Goal: Task Accomplishment & Management: Use online tool/utility

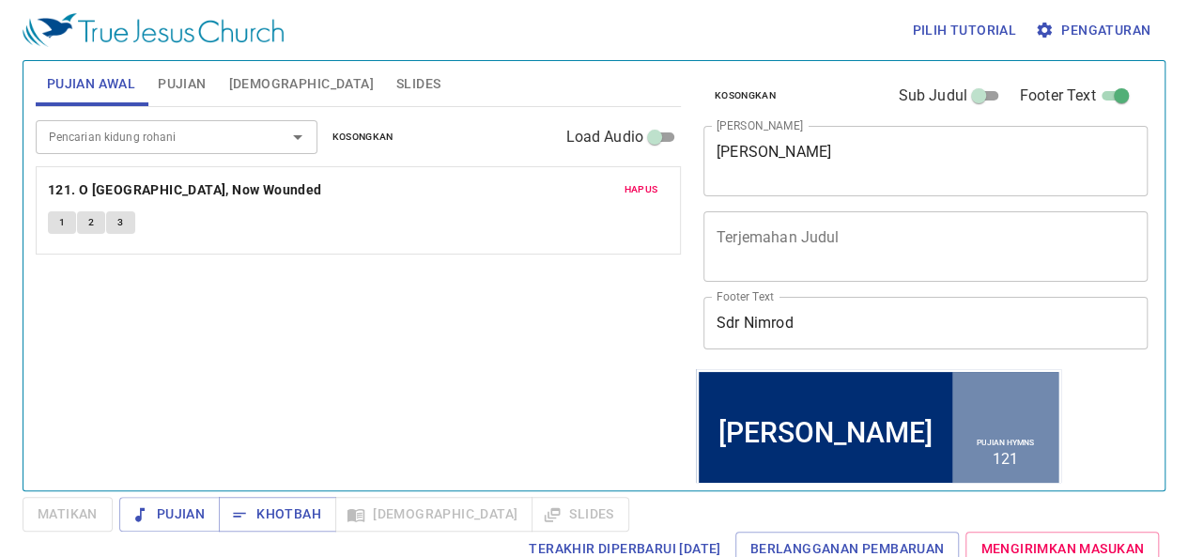
click at [396, 85] on span "Slides" at bounding box center [418, 83] width 44 height 23
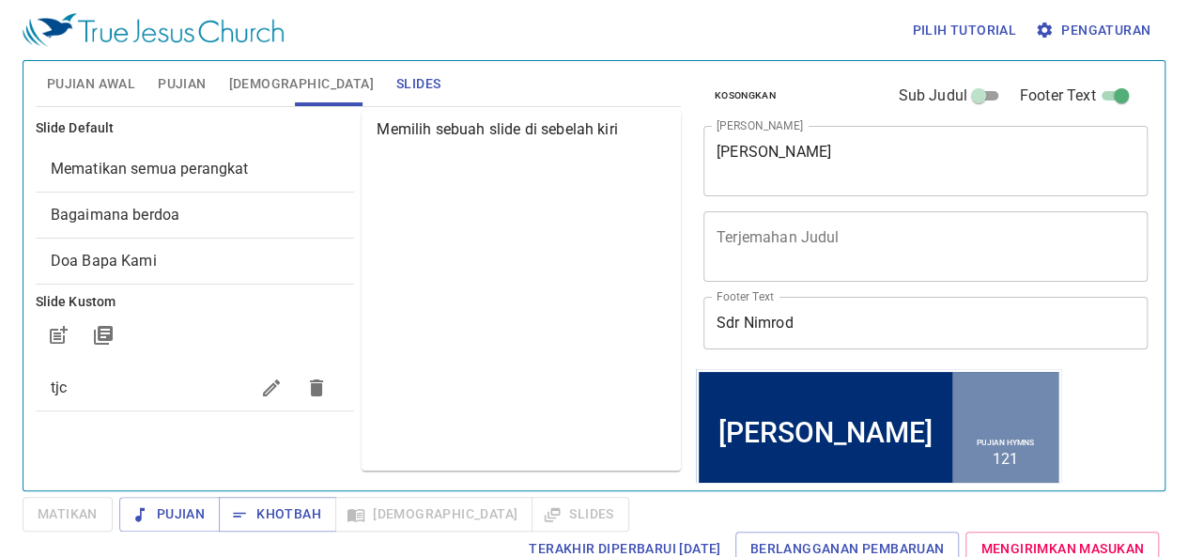
click at [156, 393] on span "tjc" at bounding box center [150, 388] width 199 height 23
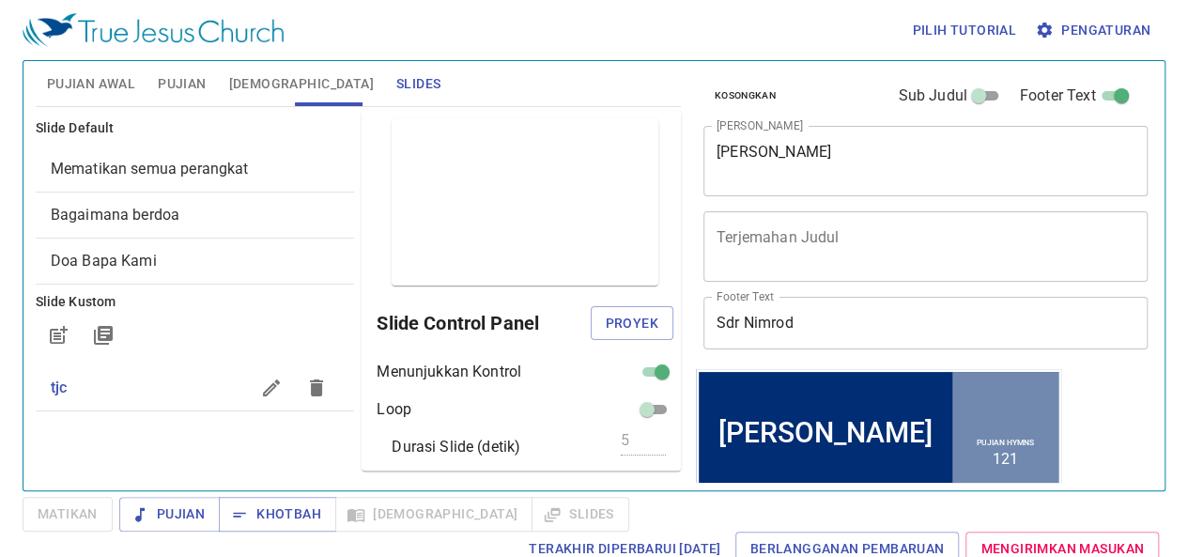
click at [120, 180] on div "Mematikan semua perangkat" at bounding box center [195, 169] width 319 height 45
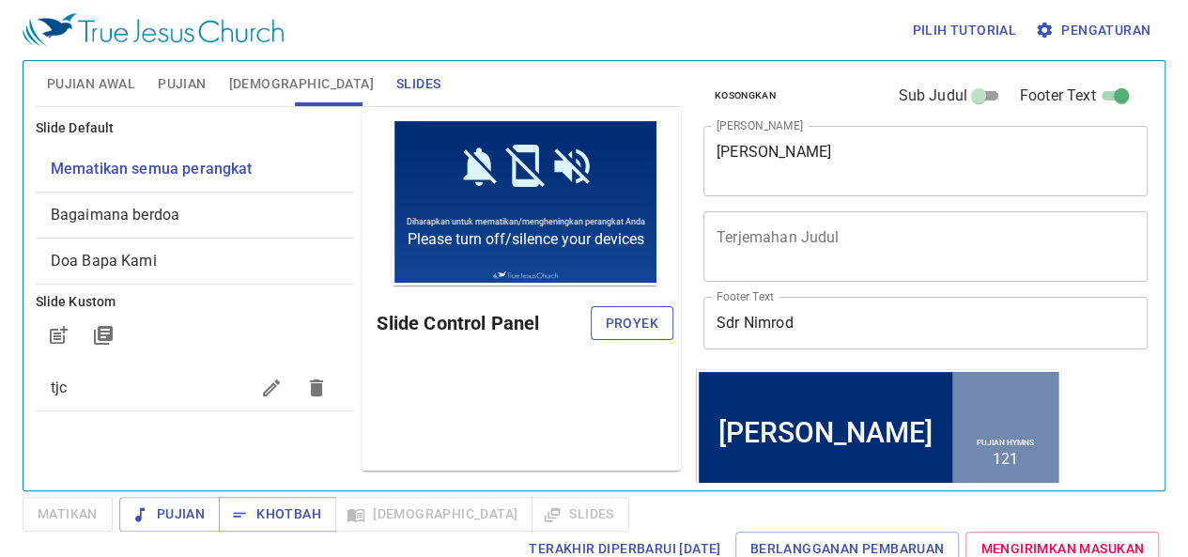
click at [650, 318] on span "Proyek" at bounding box center [632, 323] width 53 height 23
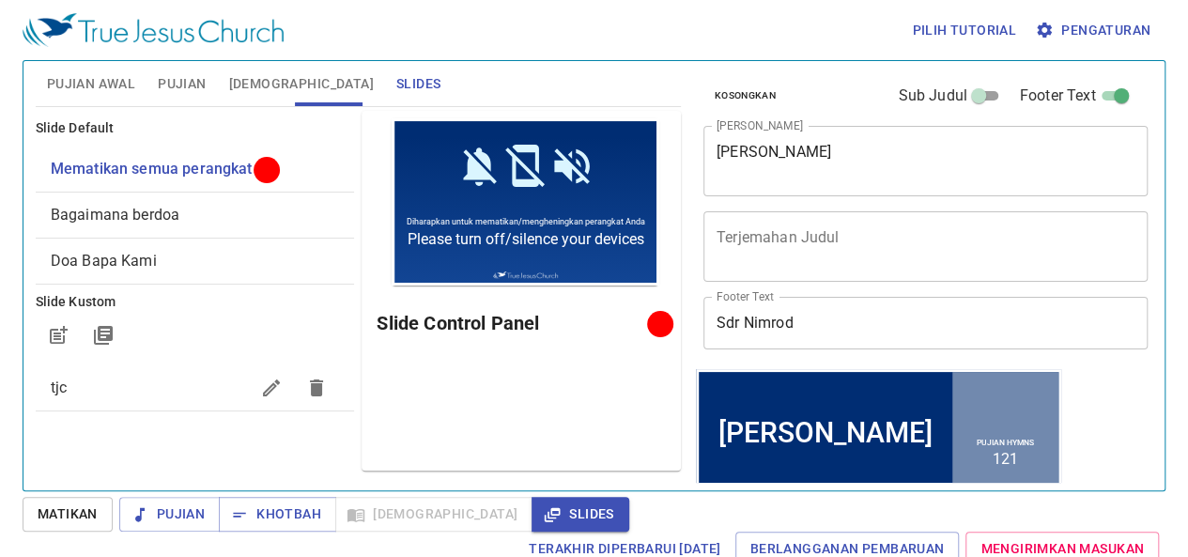
click at [212, 221] on span "Bagaimana berdoa" at bounding box center [195, 215] width 289 height 23
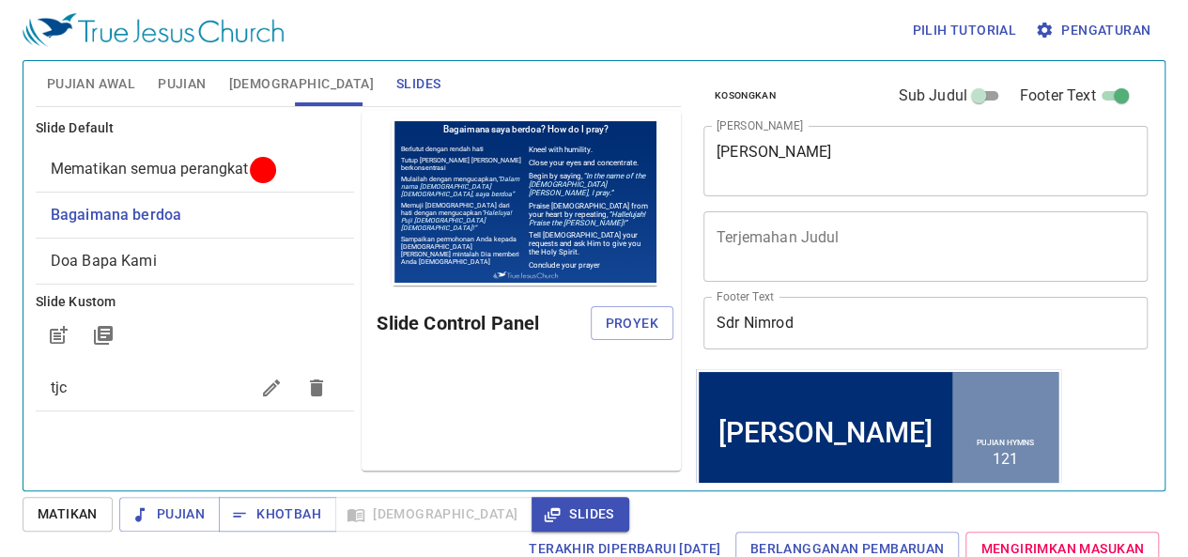
click at [233, 219] on span "Bagaimana berdoa" at bounding box center [195, 215] width 289 height 23
click at [609, 317] on span "Proyek" at bounding box center [632, 323] width 53 height 23
click at [170, 170] on span "Mematikan semua perangkat" at bounding box center [150, 169] width 198 height 18
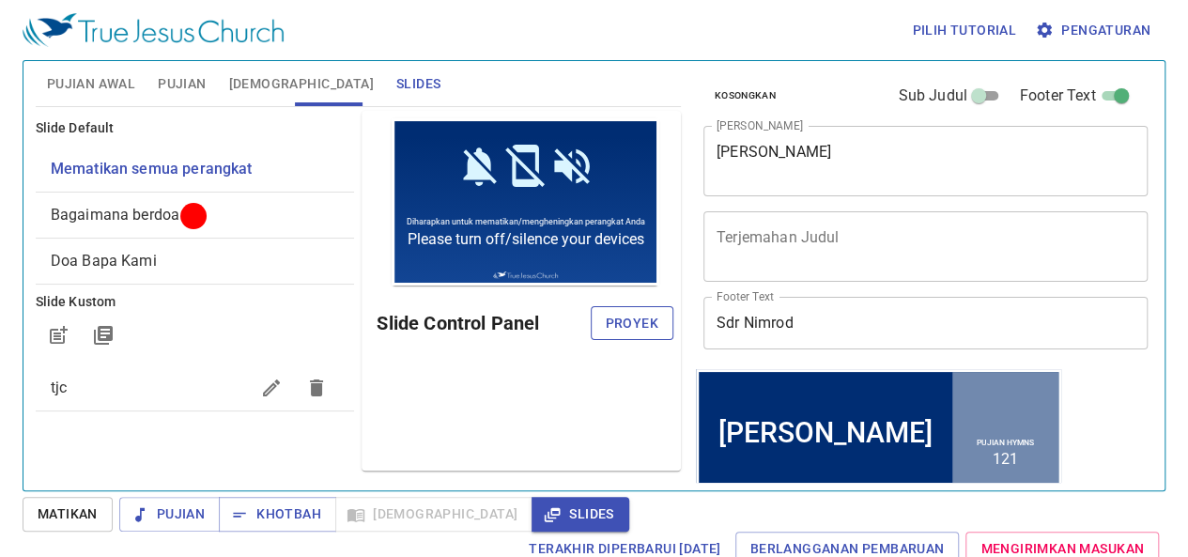
click at [654, 337] on button "Proyek" at bounding box center [632, 323] width 83 height 35
click at [70, 527] on button "Matikan" at bounding box center [68, 514] width 90 height 35
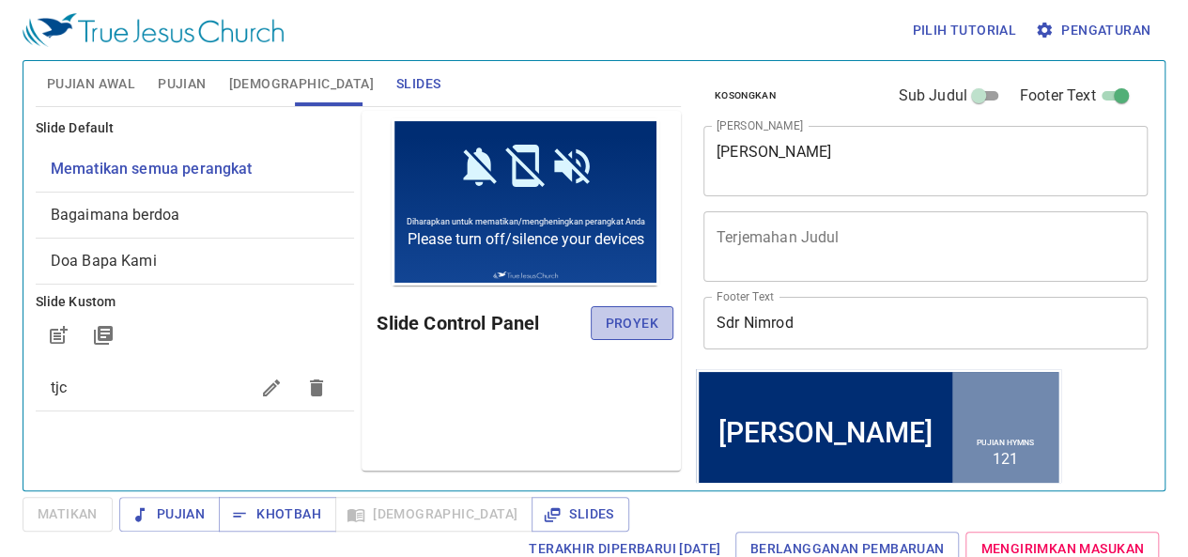
click at [629, 318] on span "Proyek" at bounding box center [632, 323] width 53 height 23
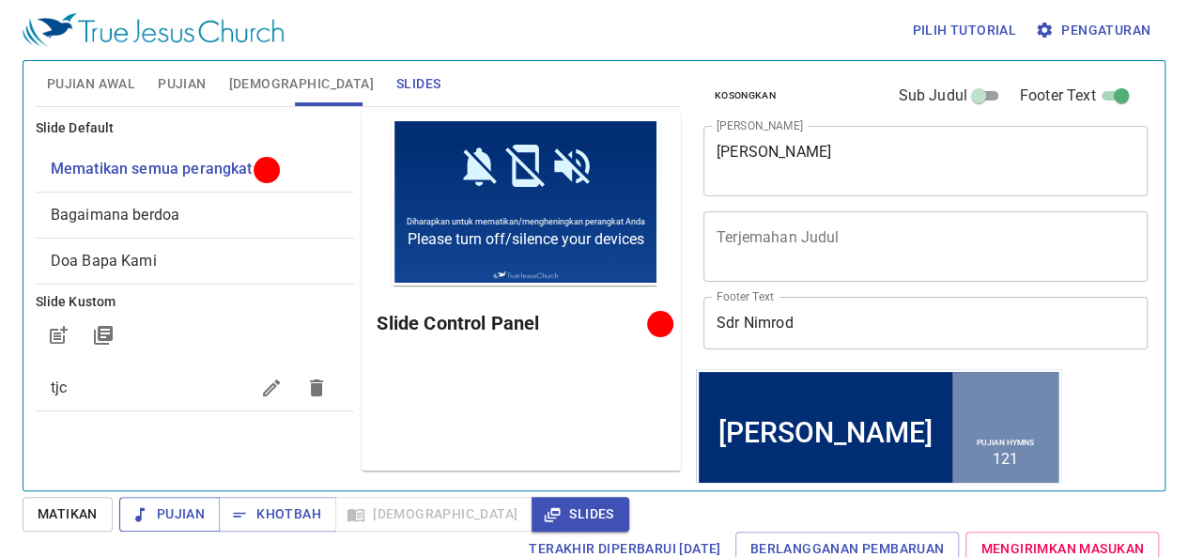
click at [162, 513] on span "Pujian" at bounding box center [169, 514] width 70 height 23
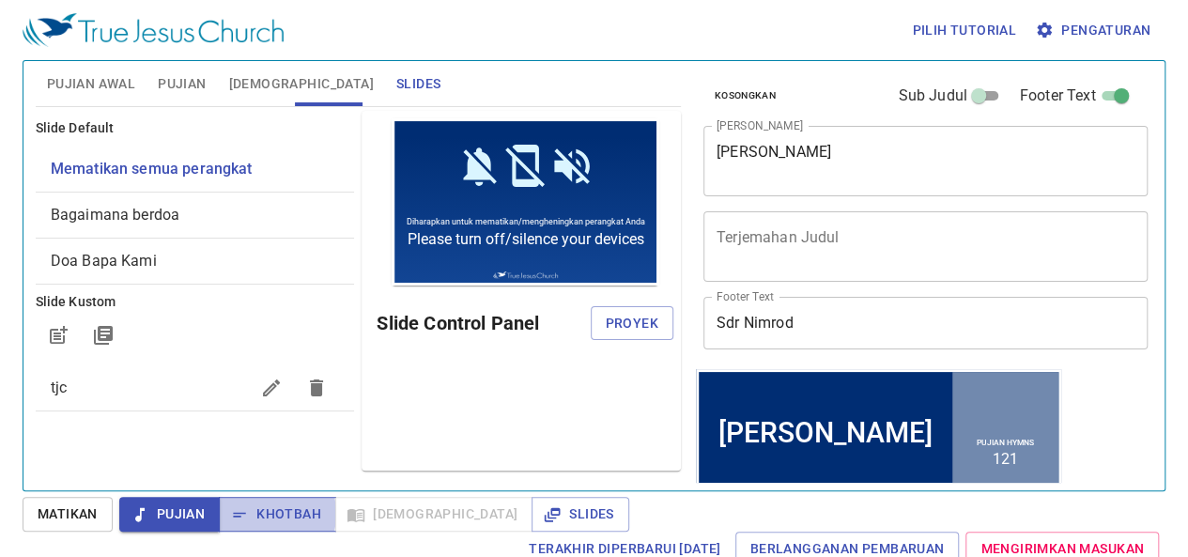
click at [254, 514] on span "Khotbah" at bounding box center [277, 514] width 87 height 23
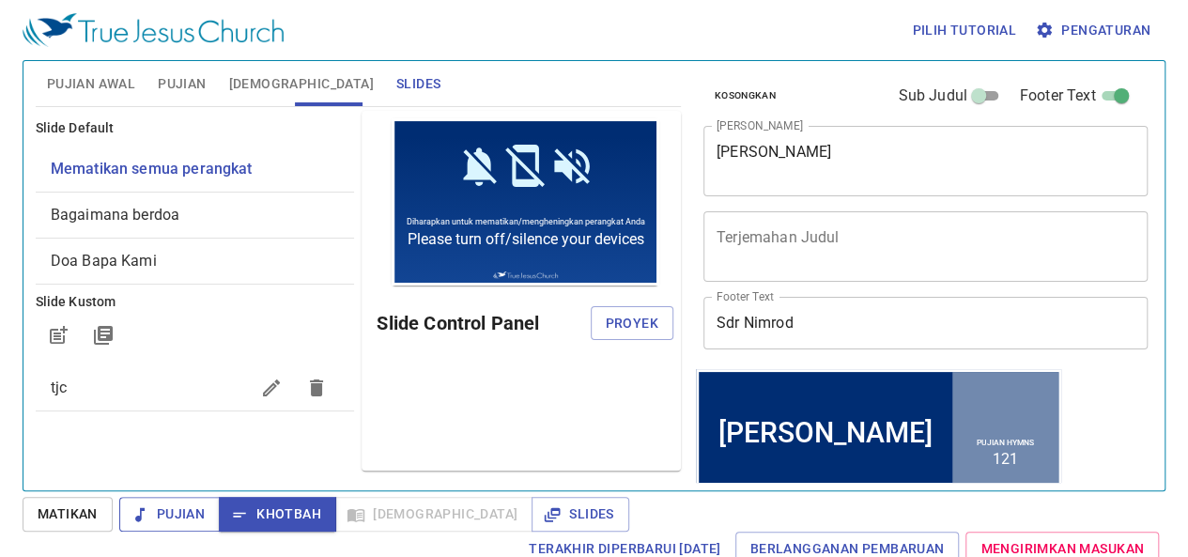
click at [203, 509] on span "Pujian" at bounding box center [169, 514] width 70 height 23
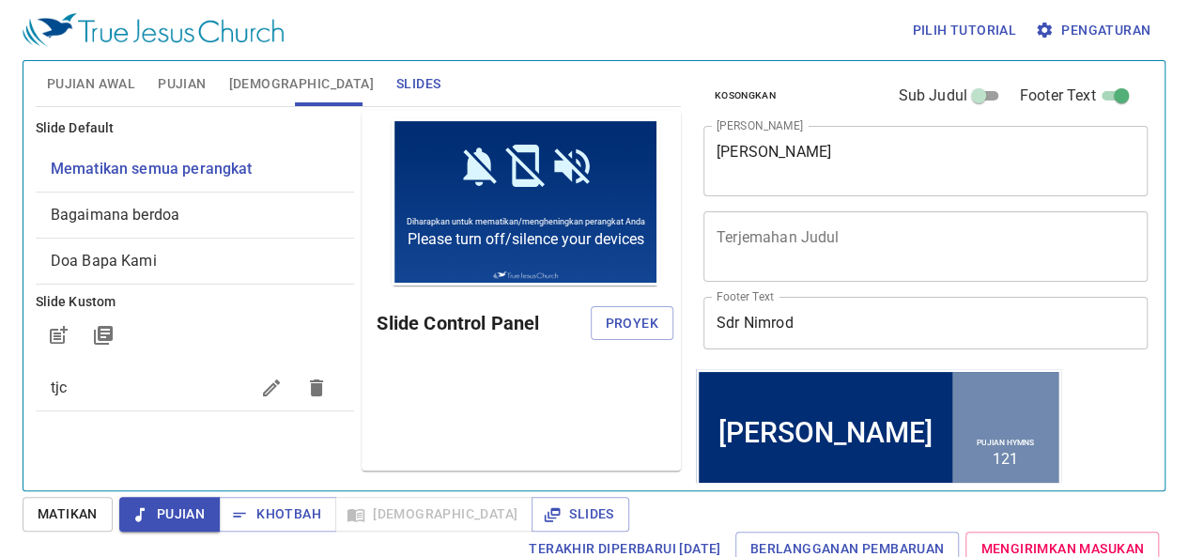
click at [73, 509] on span "Matikan" at bounding box center [68, 514] width 60 height 23
click at [144, 512] on icon "button" at bounding box center [140, 514] width 19 height 19
click at [130, 385] on span "tjc" at bounding box center [150, 388] width 199 height 23
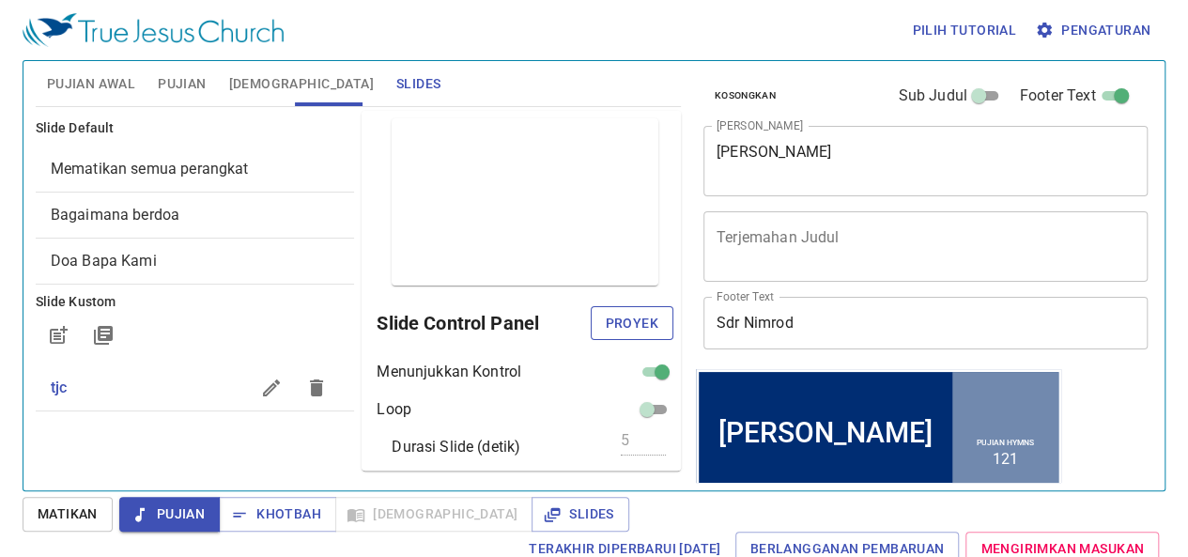
click at [614, 317] on span "Proyek" at bounding box center [632, 323] width 53 height 23
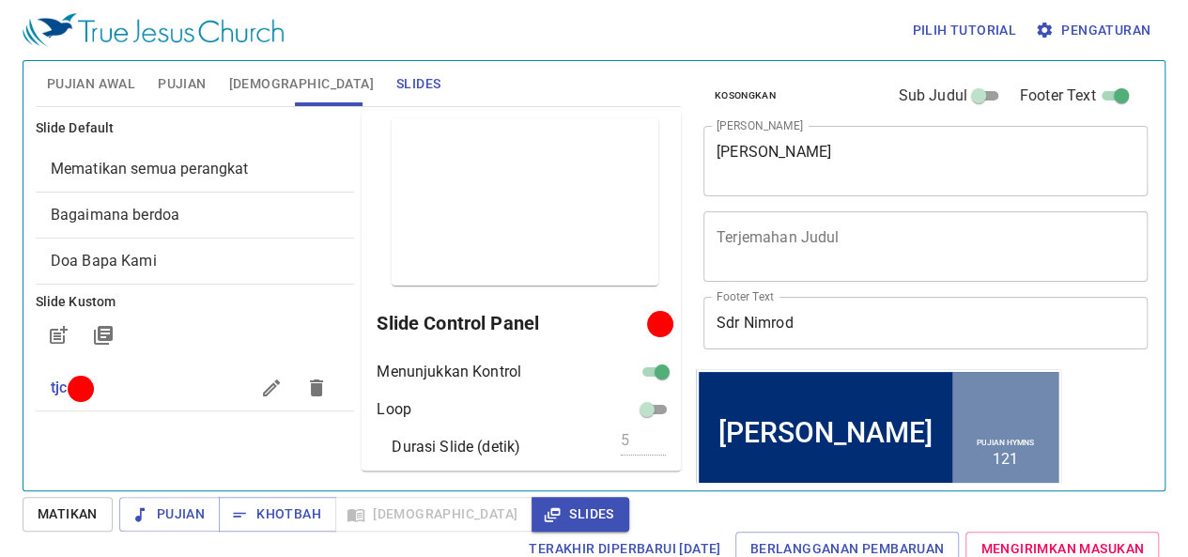
click at [125, 470] on div "Slide Default Mematikan semua perangkat Bagaimana berdoa Doa Bapa Kami Slide Ku…" at bounding box center [195, 290] width 327 height 367
click at [81, 513] on span "Matikan" at bounding box center [68, 514] width 60 height 23
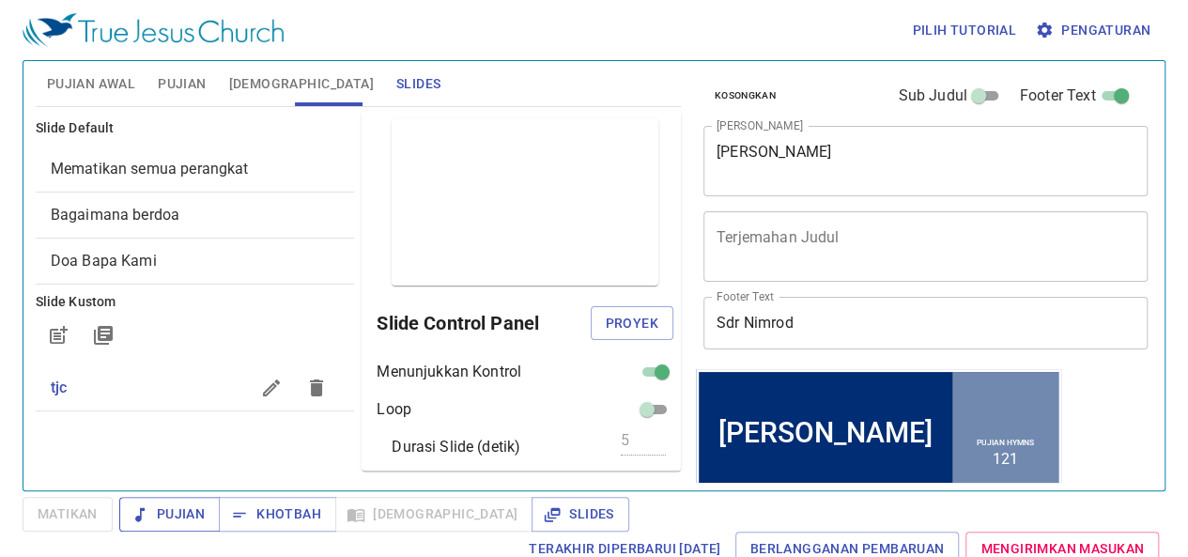
click at [183, 510] on span "Pujian" at bounding box center [169, 514] width 70 height 23
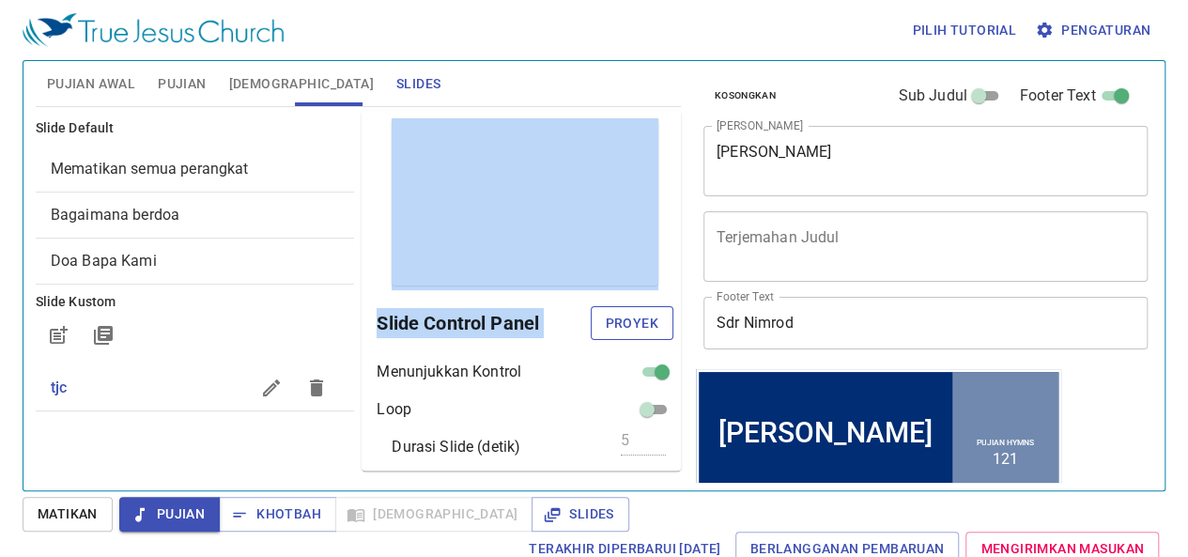
drag, startPoint x: 656, startPoint y: 108, endPoint x: 626, endPoint y: 315, distance: 208.9
click at [626, 315] on div "Pratinjau Slide Control Panel Proyek Menunjukkan Kontrol Loop Durasi Slide (det…" at bounding box center [521, 290] width 327 height 367
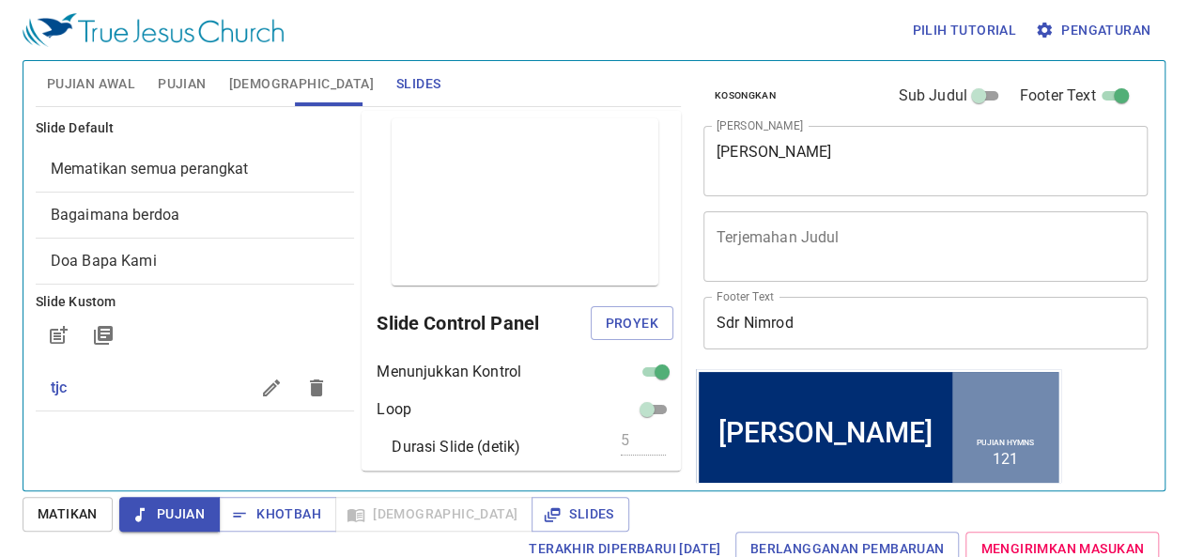
click at [406, 29] on div "Pilih tutorial Pengaturan" at bounding box center [591, 30] width 1136 height 60
click at [143, 392] on span "tjc" at bounding box center [150, 388] width 199 height 23
click at [609, 312] on span "Proyek" at bounding box center [632, 323] width 53 height 23
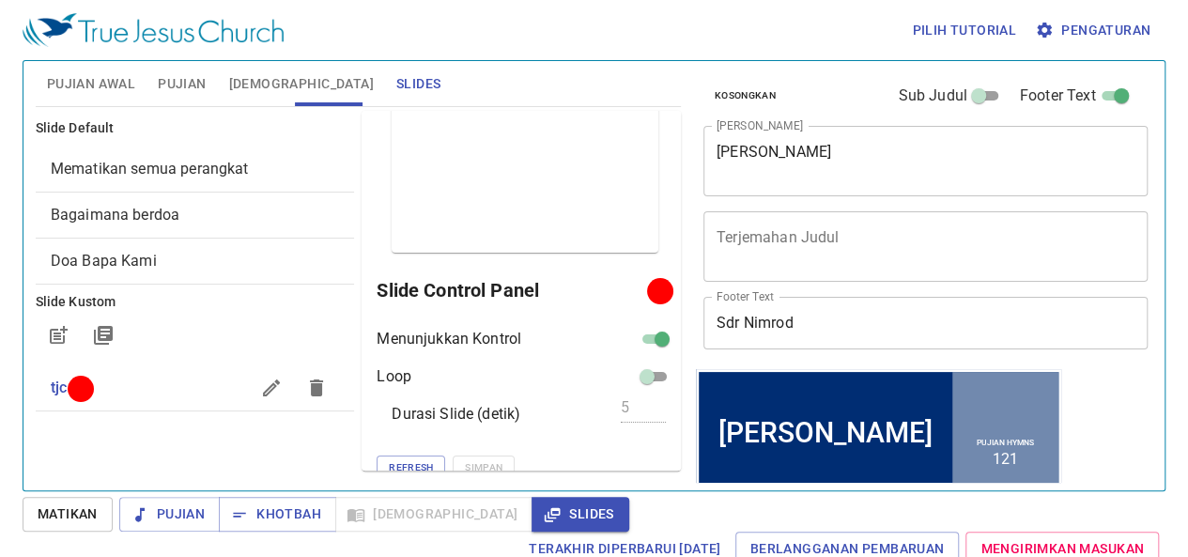
scroll to position [48, 0]
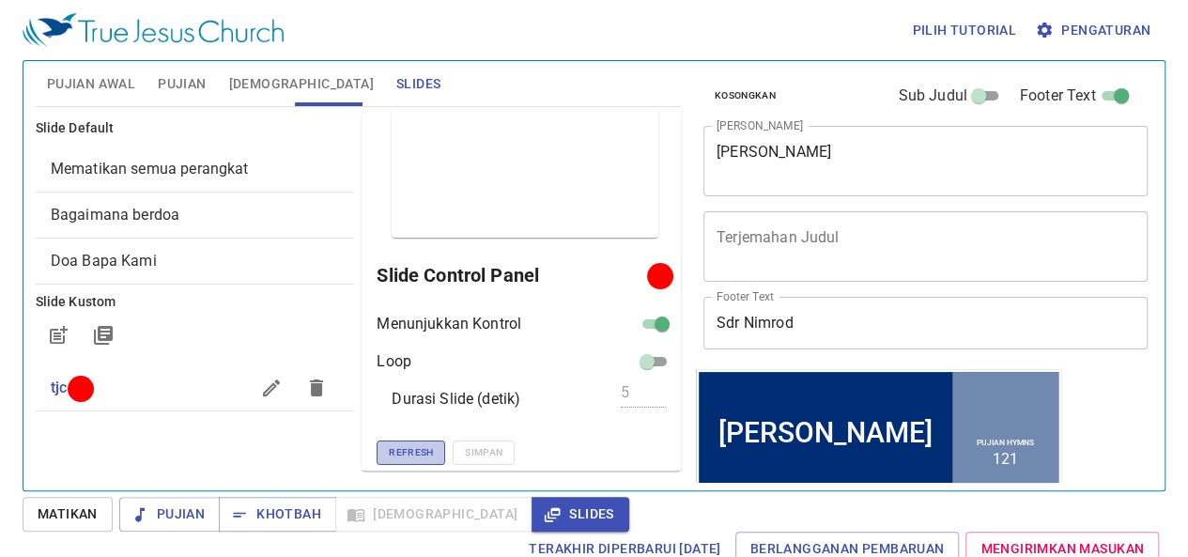
click at [389, 446] on span "Refresh" at bounding box center [411, 452] width 44 height 17
click at [557, 397] on div "Durasi Slide (detik) 5" at bounding box center [525, 399] width 297 height 23
click at [389, 448] on span "Refresh" at bounding box center [411, 452] width 44 height 17
click at [655, 322] on input "checkbox" at bounding box center [663, 328] width 68 height 23
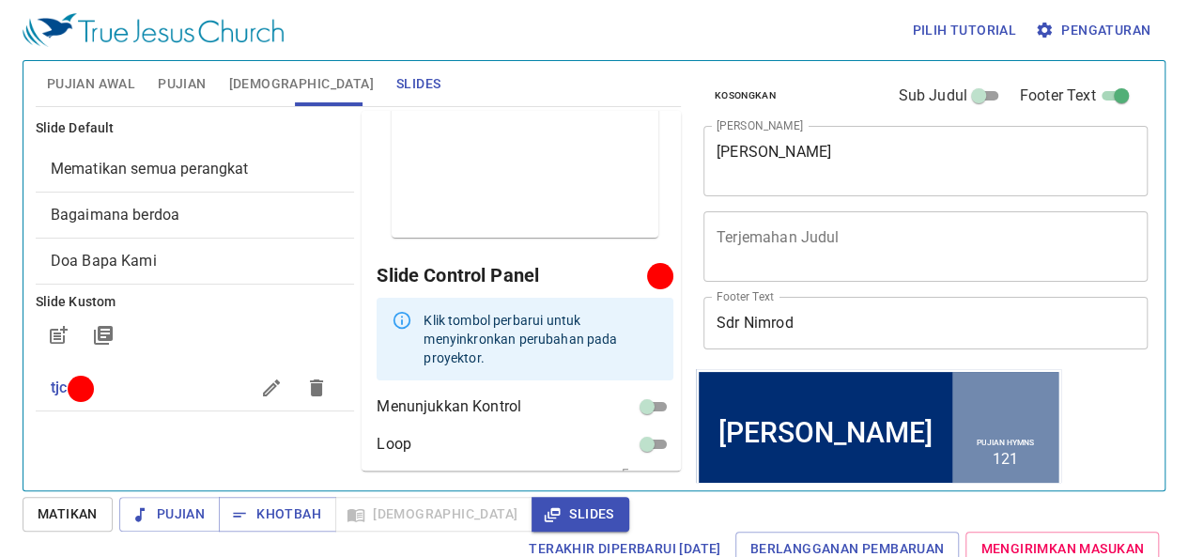
click at [254, 436] on div "Slide Default Mematikan semua perangkat Bagaimana berdoa Doa Bapa Kami Slide Ku…" at bounding box center [195, 290] width 327 height 367
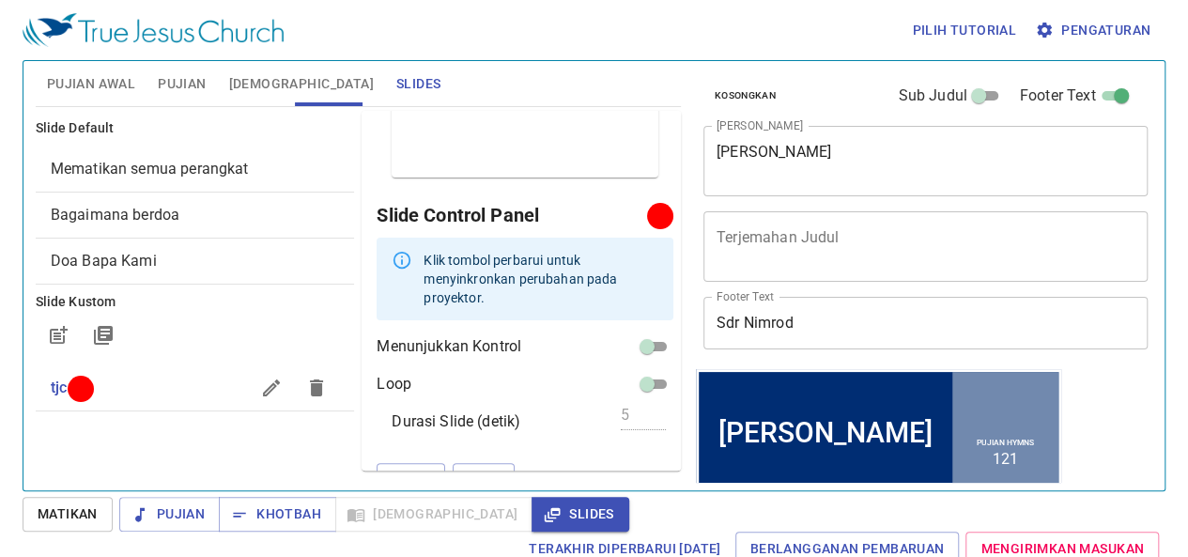
scroll to position [112, 0]
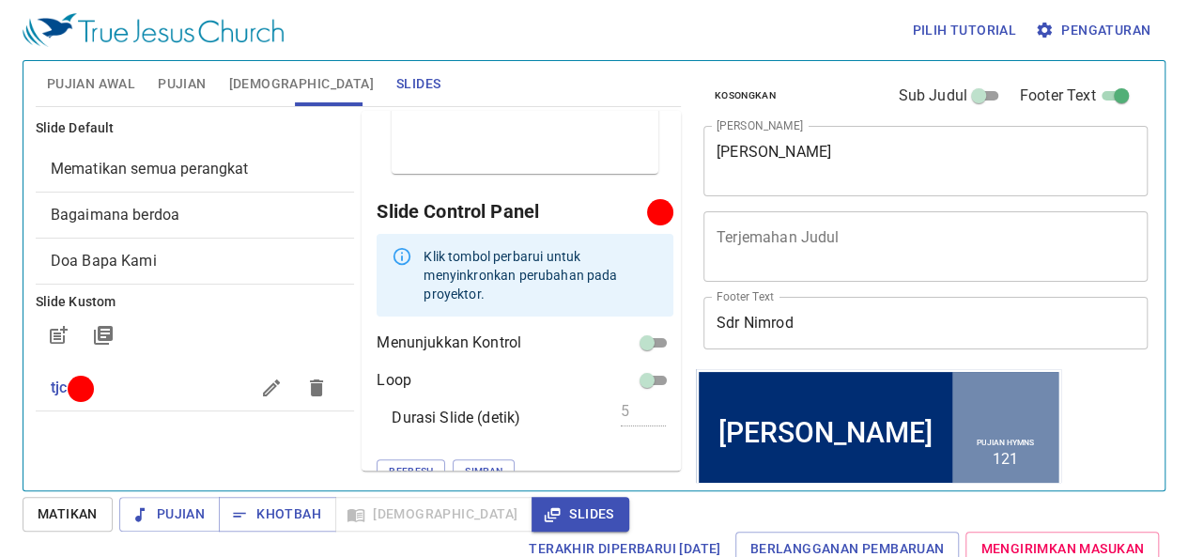
click at [639, 335] on input "checkbox" at bounding box center [647, 346] width 68 height 23
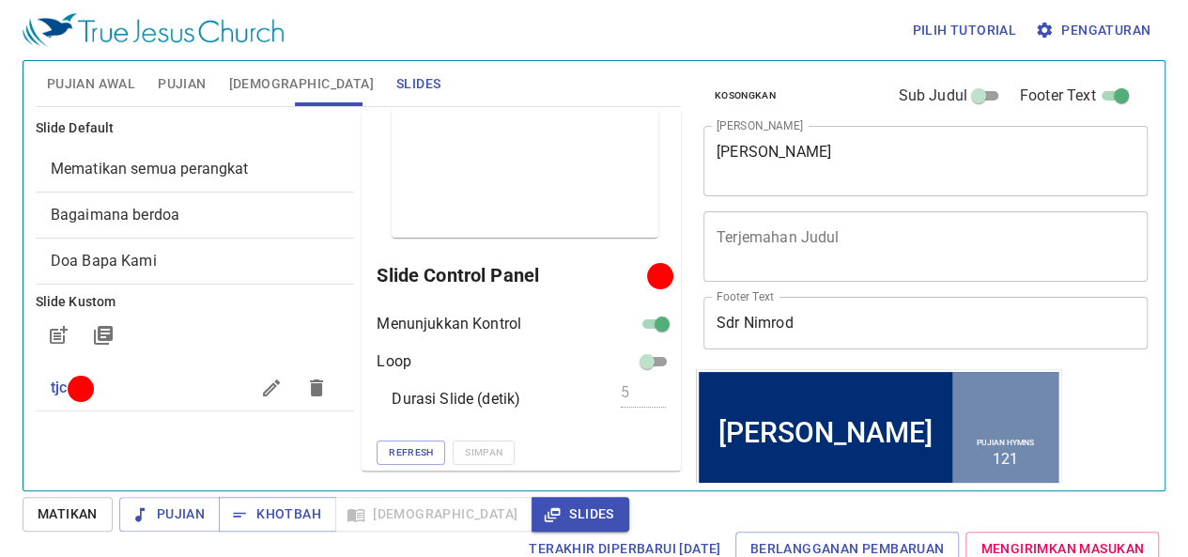
click at [639, 319] on input "checkbox" at bounding box center [663, 328] width 68 height 23
checkbox input "true"
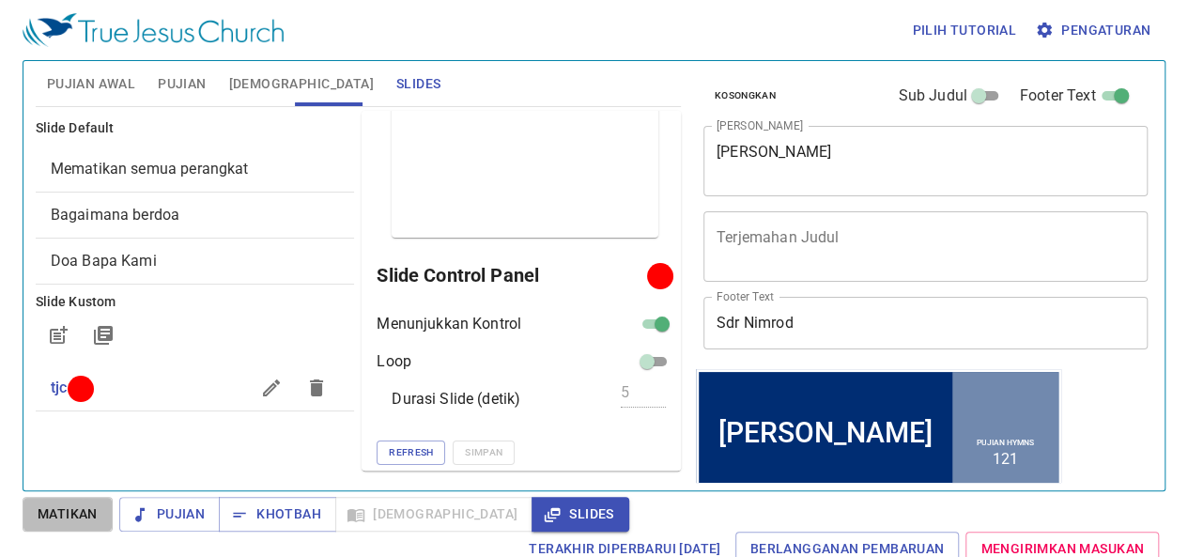
click at [48, 516] on span "Matikan" at bounding box center [68, 514] width 60 height 23
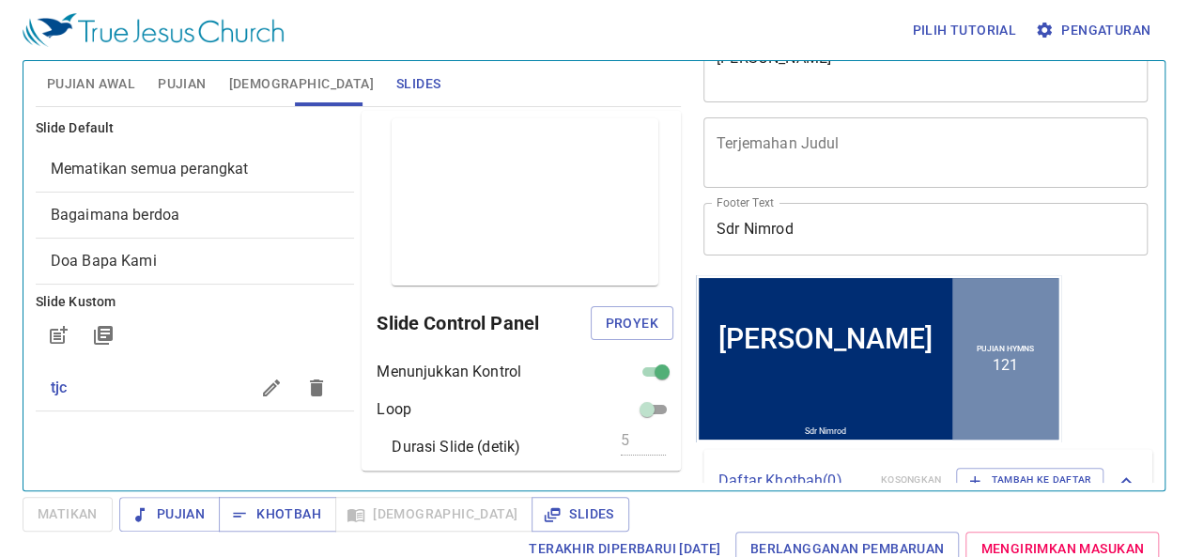
scroll to position [181, 0]
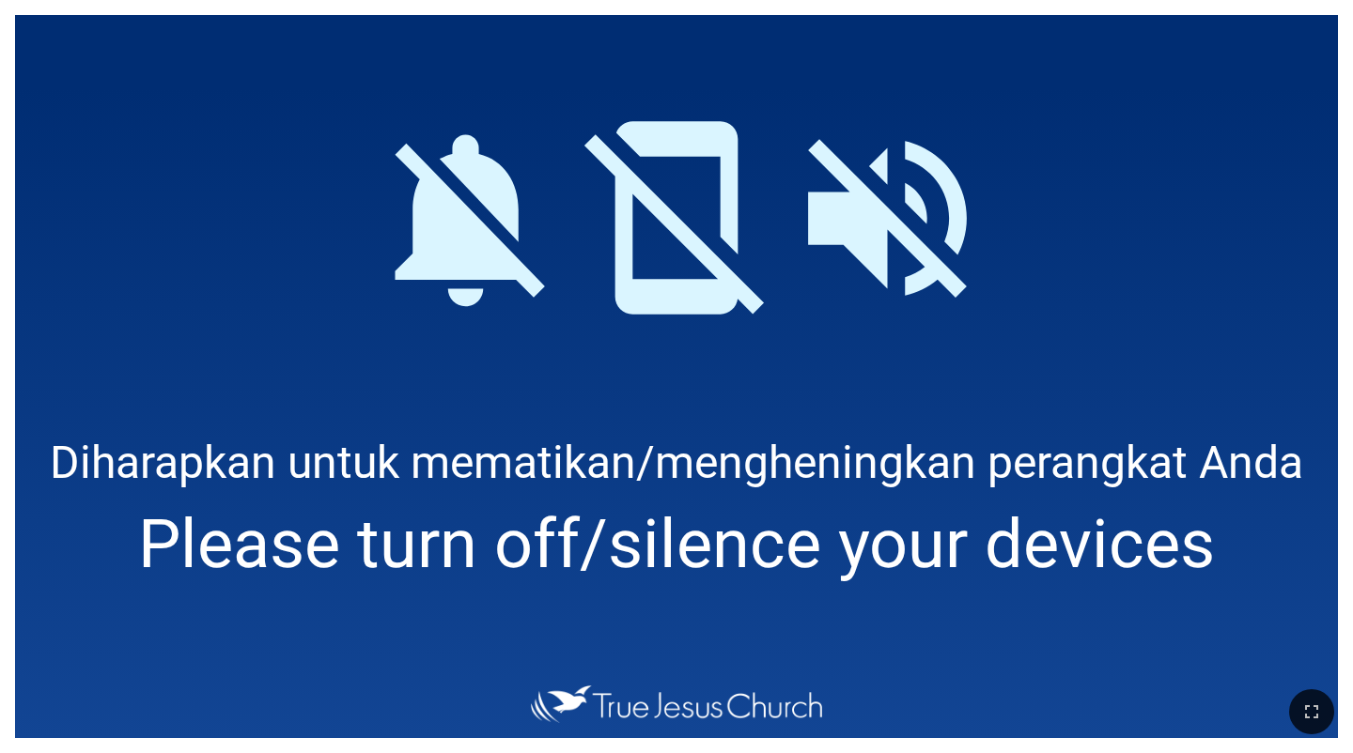
click at [758, 570] on icon "button" at bounding box center [1311, 712] width 23 height 23
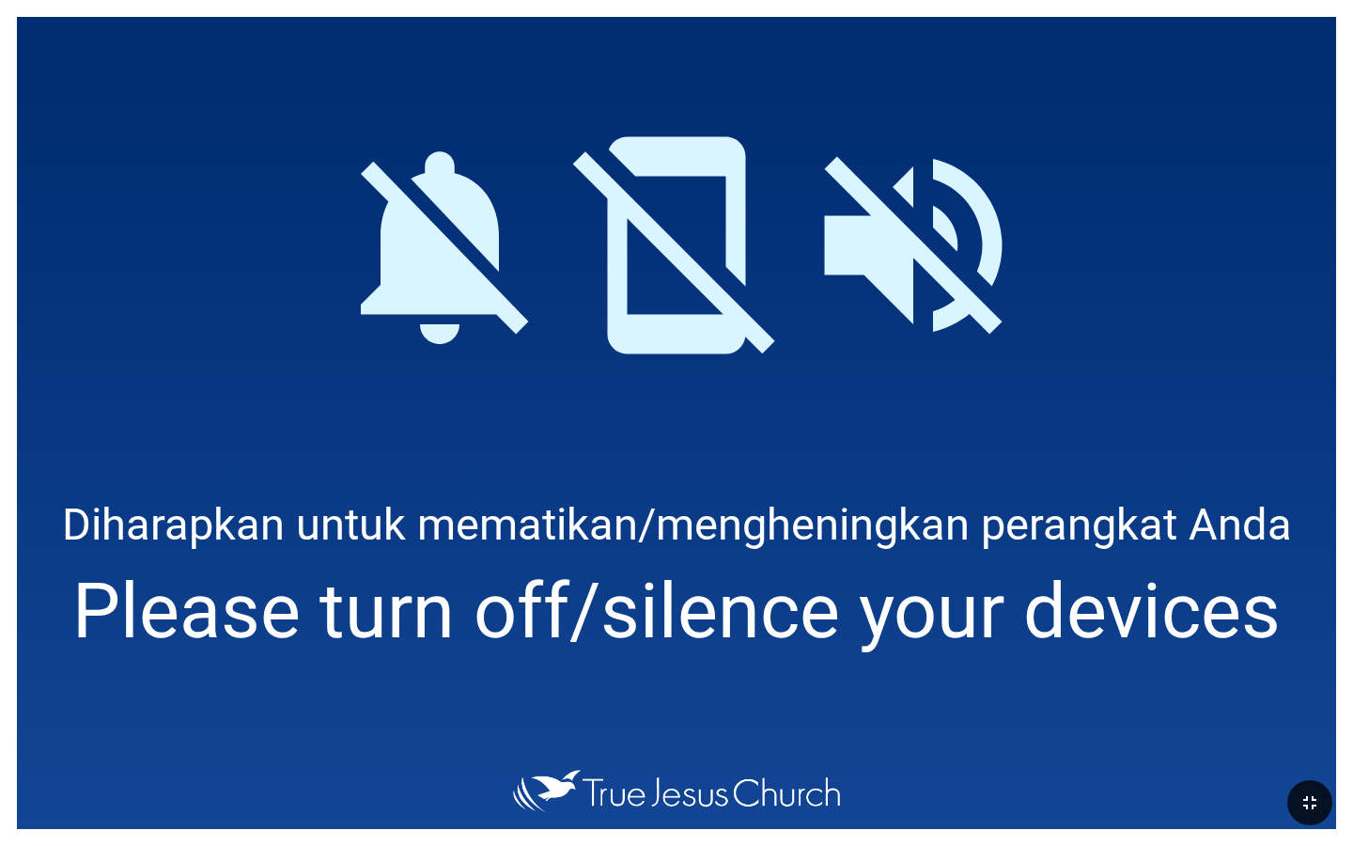
click at [758, 570] on icon "button" at bounding box center [1309, 802] width 13 height 13
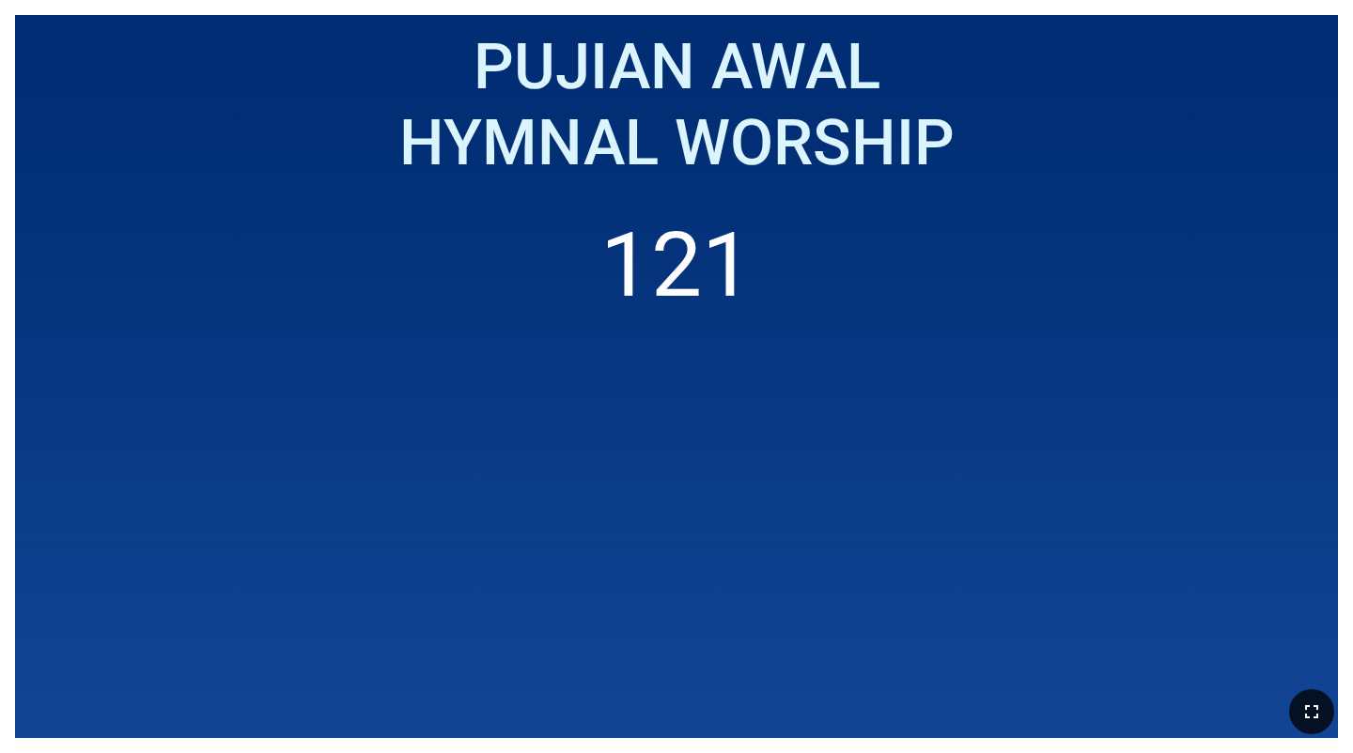
click at [758, 570] on icon "button" at bounding box center [1311, 712] width 23 height 23
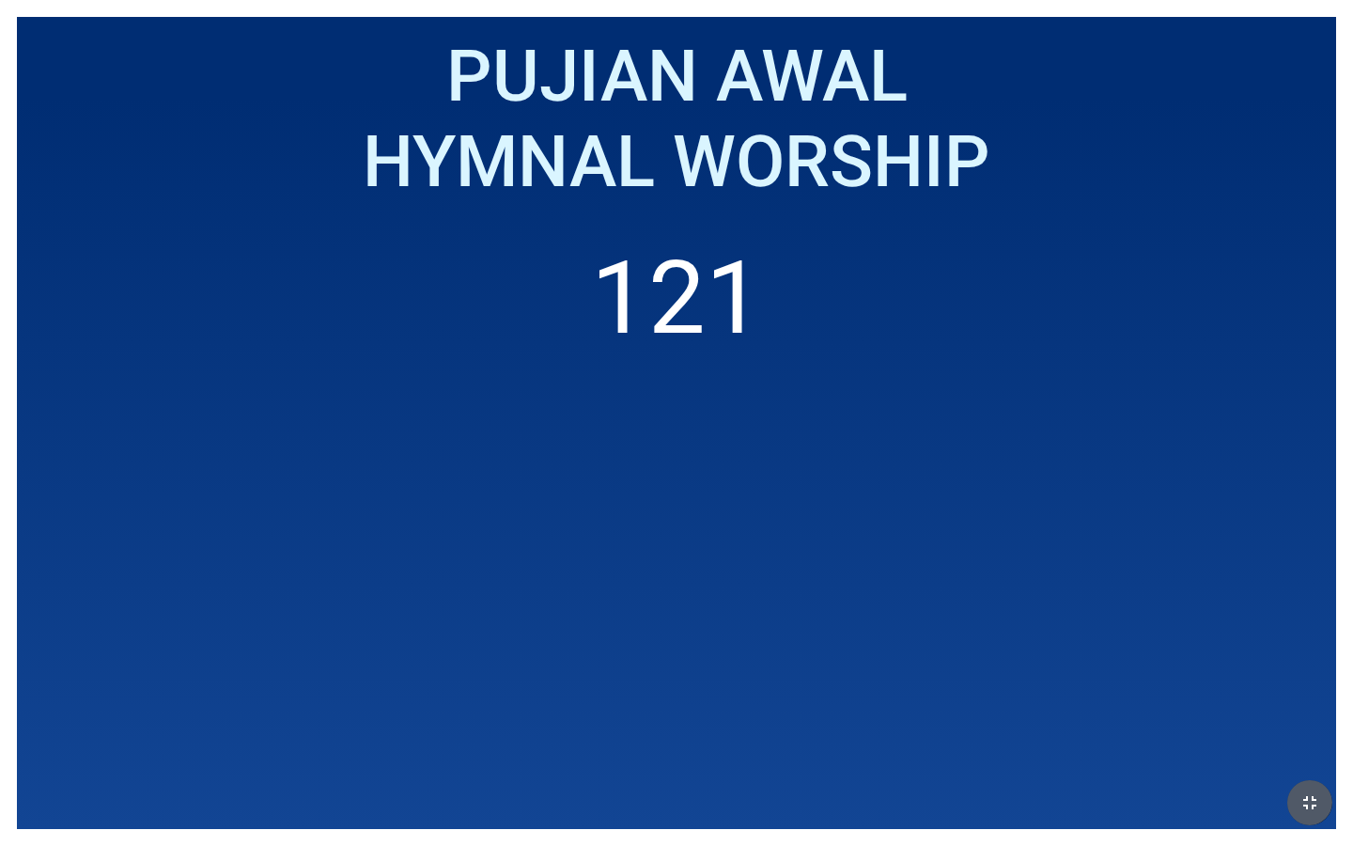
click at [758, 570] on icon "button" at bounding box center [1309, 802] width 13 height 13
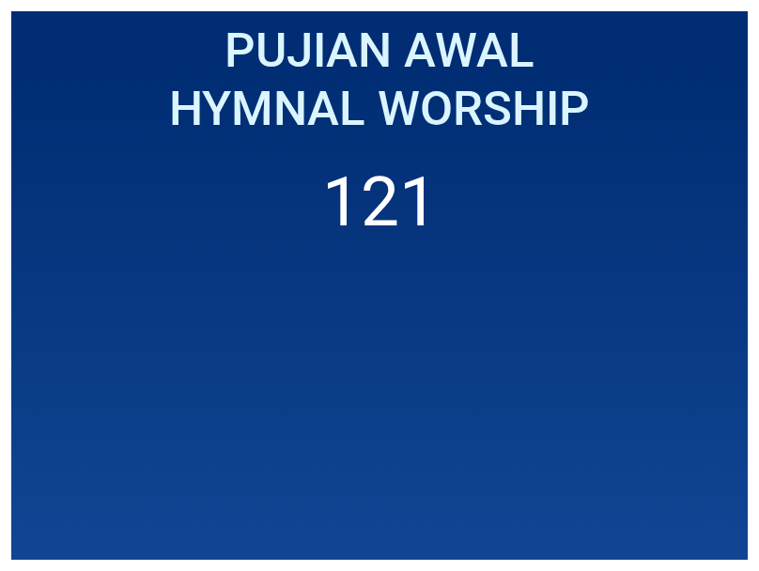
click at [731, 318] on ol "121" at bounding box center [380, 350] width 714 height 376
